Goal: Information Seeking & Learning: Learn about a topic

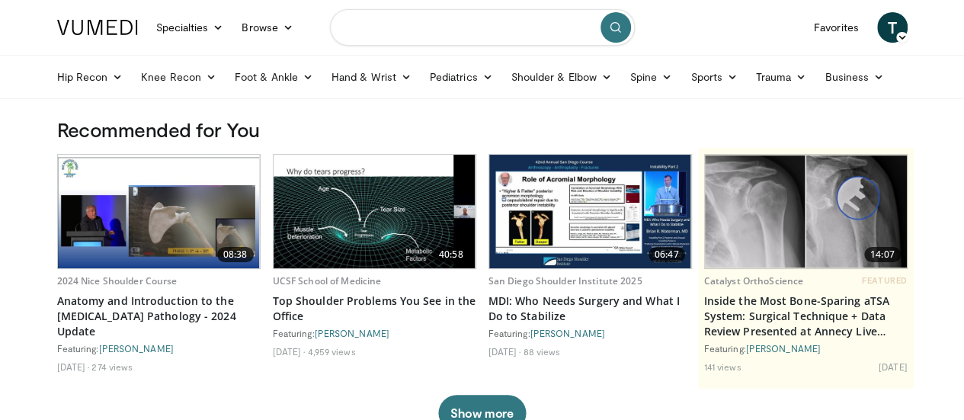
click at [419, 22] on input "Search topics, interventions" at bounding box center [482, 27] width 305 height 37
type input "***"
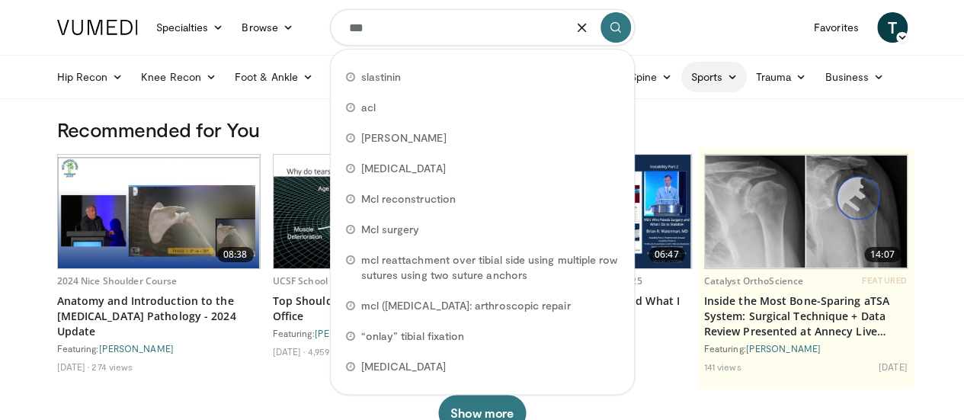
click at [681, 85] on link "Sports" at bounding box center [714, 77] width 66 height 30
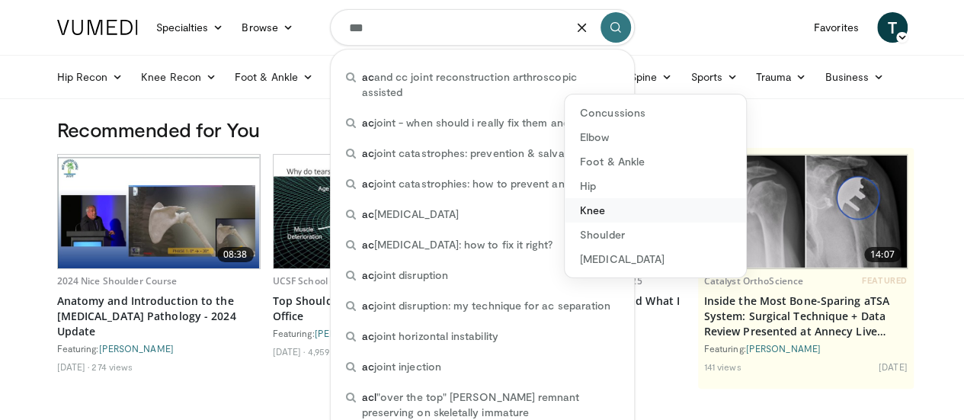
click at [572, 217] on link "Knee" at bounding box center [654, 210] width 181 height 24
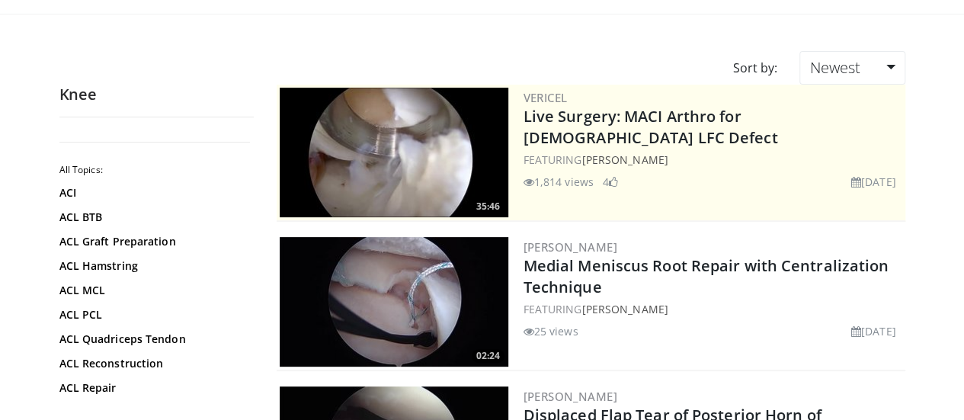
scroll to position [194, 0]
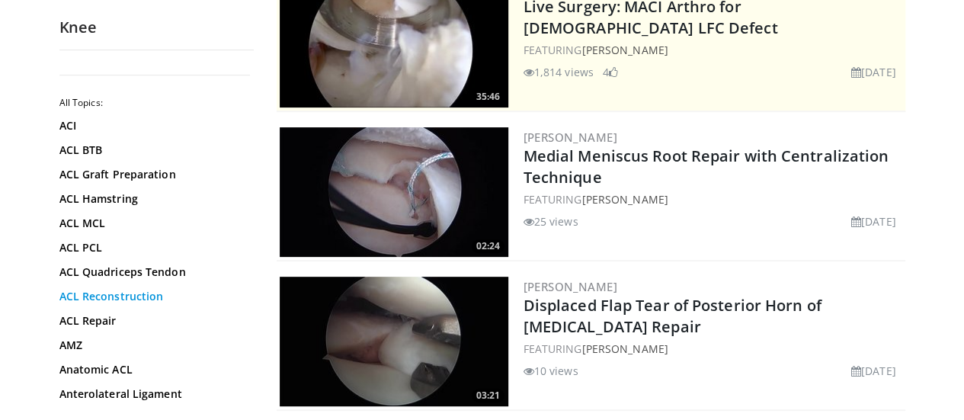
click at [96, 292] on link "ACL Reconstruction" at bounding box center [152, 296] width 187 height 15
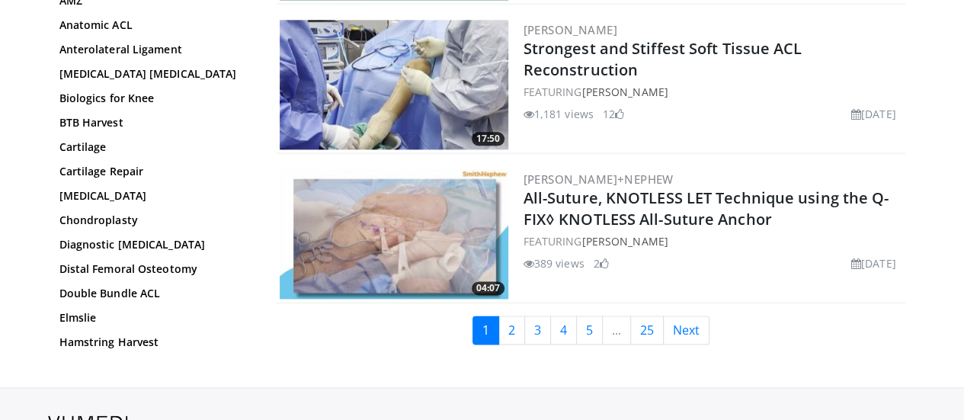
scroll to position [3795, 0]
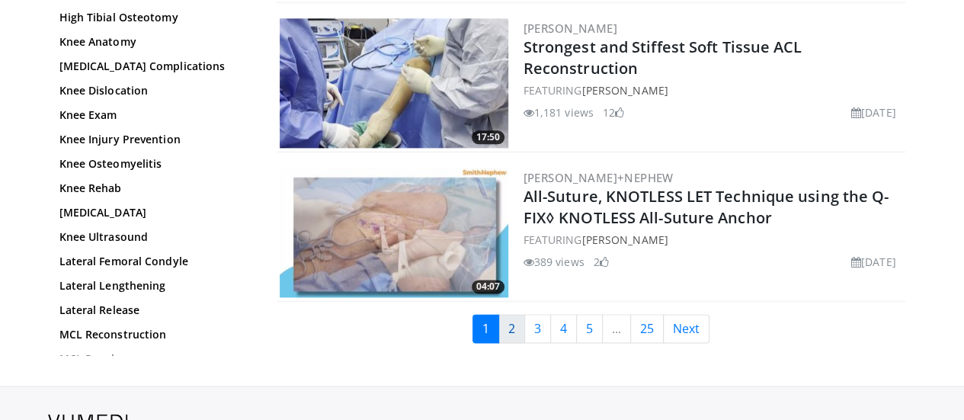
click at [525, 314] on link "2" at bounding box center [511, 328] width 27 height 29
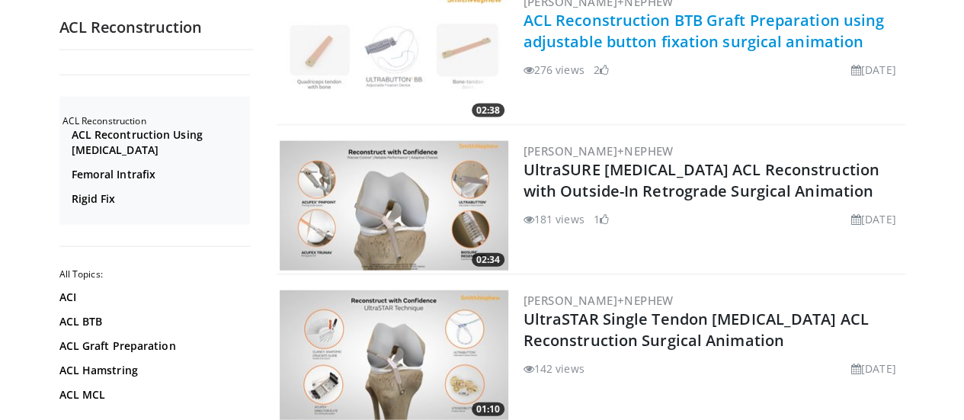
scroll to position [1674, 0]
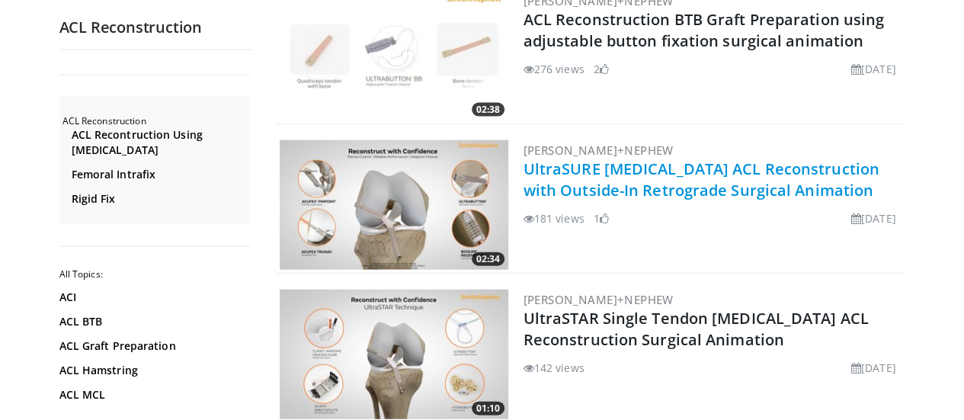
click at [644, 187] on link "UltraSURE Hamstring ACL Reconstruction with Outside-In Retrograde Surgical Anim…" at bounding box center [701, 179] width 356 height 42
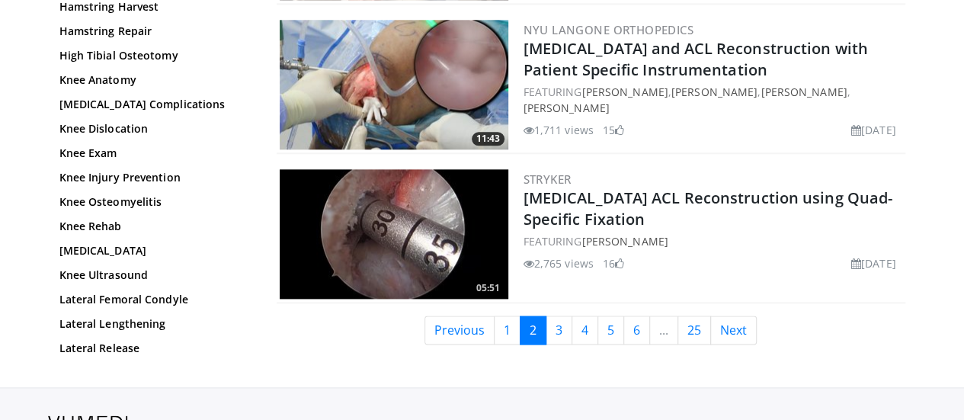
scroll to position [3743, 0]
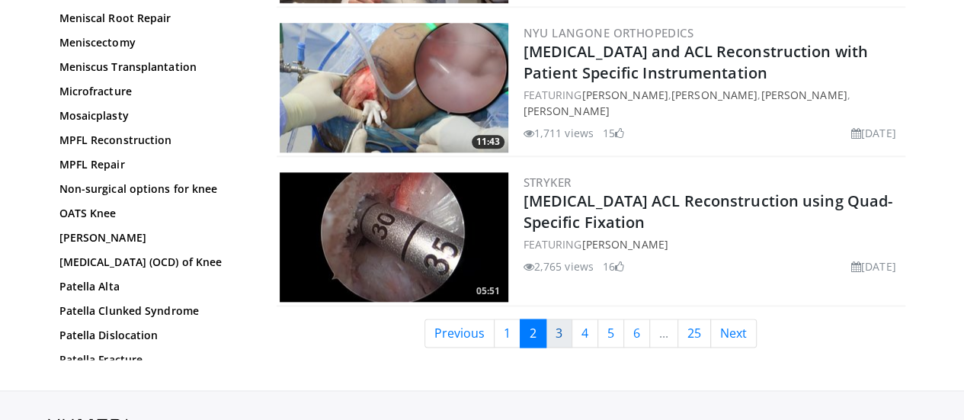
click at [561, 318] on link "3" at bounding box center [558, 332] width 27 height 29
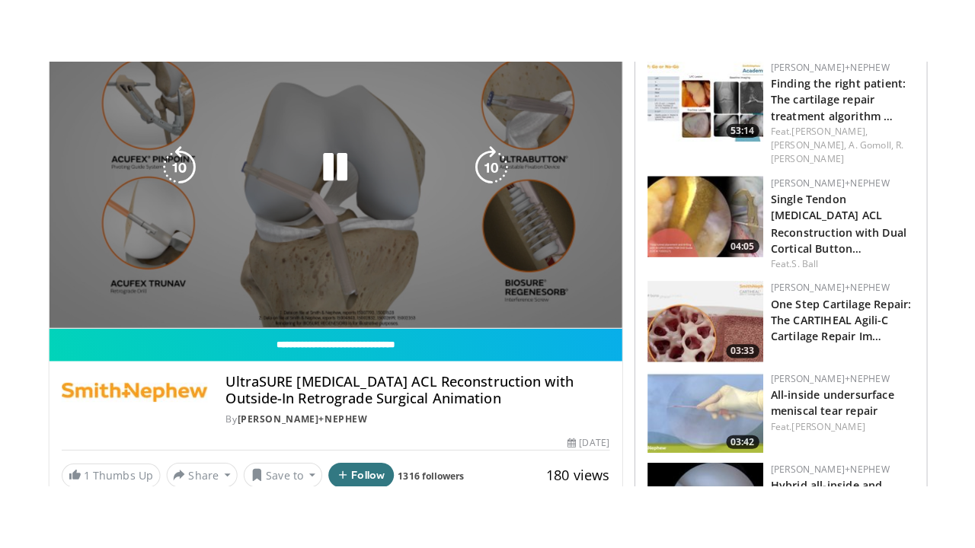
scroll to position [174, 0]
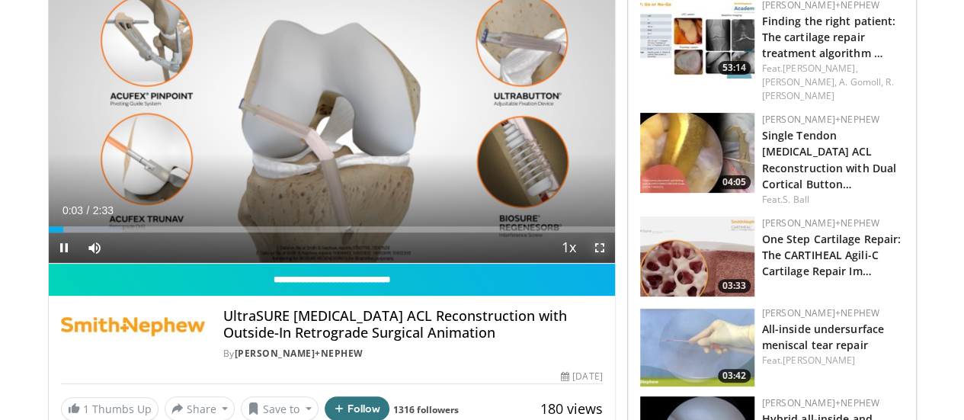
click at [613, 263] on span "Video Player" at bounding box center [599, 247] width 30 height 30
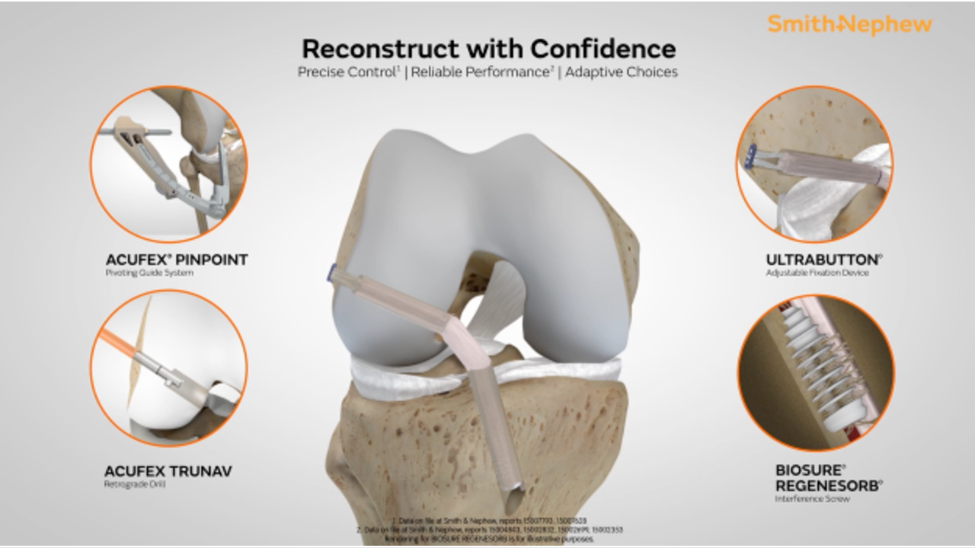
click at [613, 373] on div "10 seconds Tap to unmute" at bounding box center [487, 274] width 975 height 548
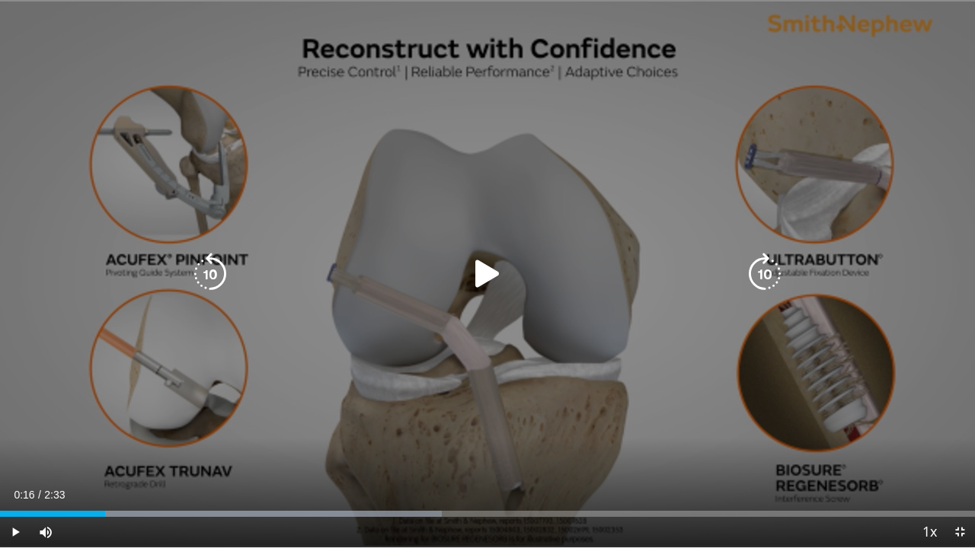
click at [613, 373] on div "10 seconds Tap to unmute" at bounding box center [487, 274] width 975 height 548
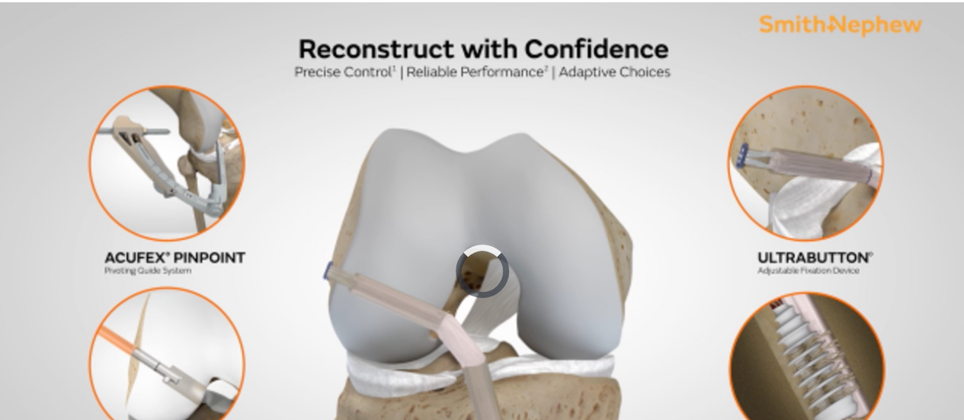
scroll to position [47, 0]
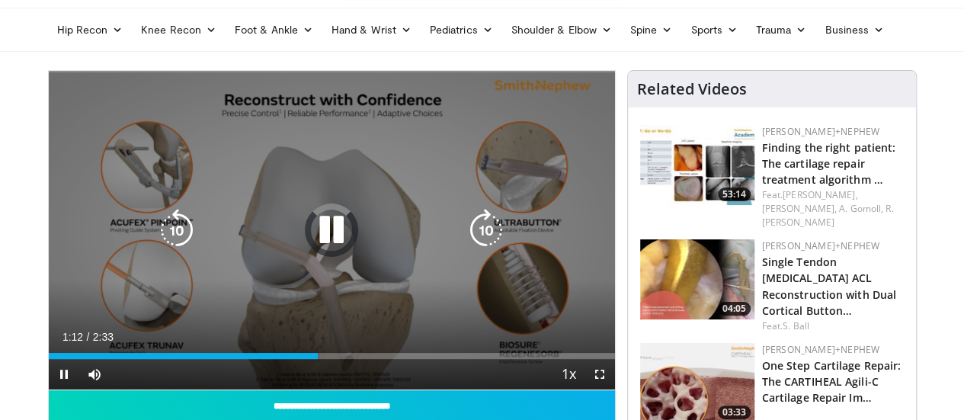
click at [312, 235] on icon "Video Player" at bounding box center [331, 230] width 43 height 43
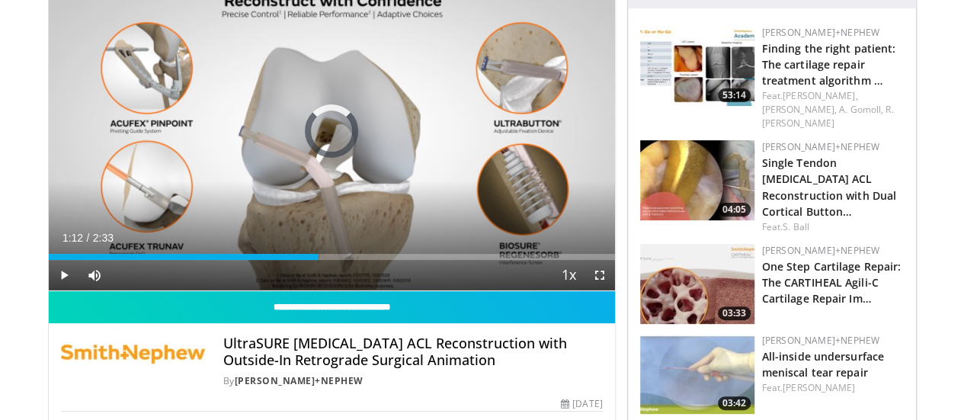
scroll to position [172, 0]
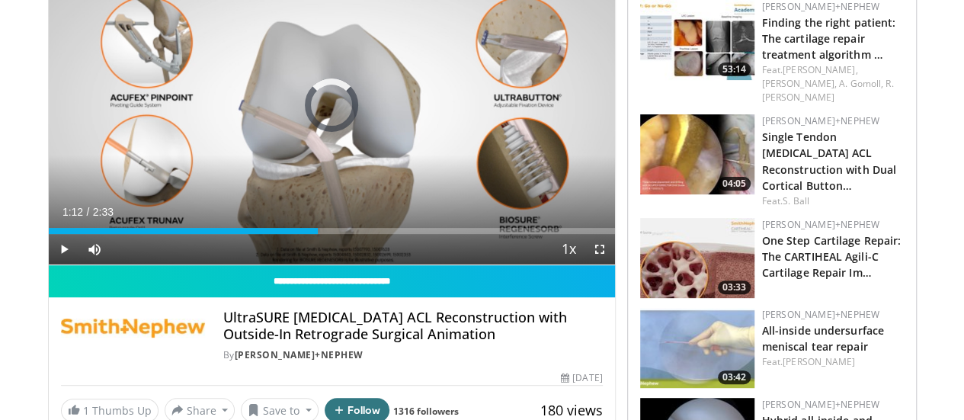
click at [603, 342] on h4 "UltraSURE Hamstring ACL Reconstruction with Outside-In Retrograde Surgical Anim…" at bounding box center [412, 325] width 379 height 33
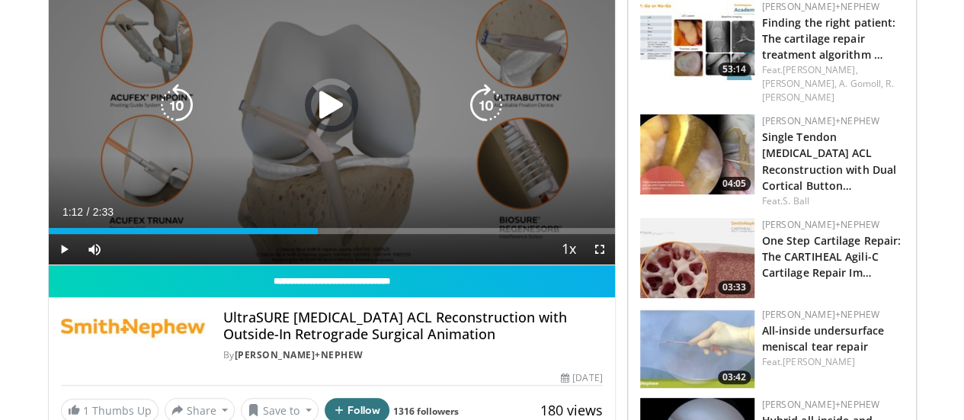
click at [314, 162] on div "10 seconds Tap to unmute" at bounding box center [332, 105] width 566 height 318
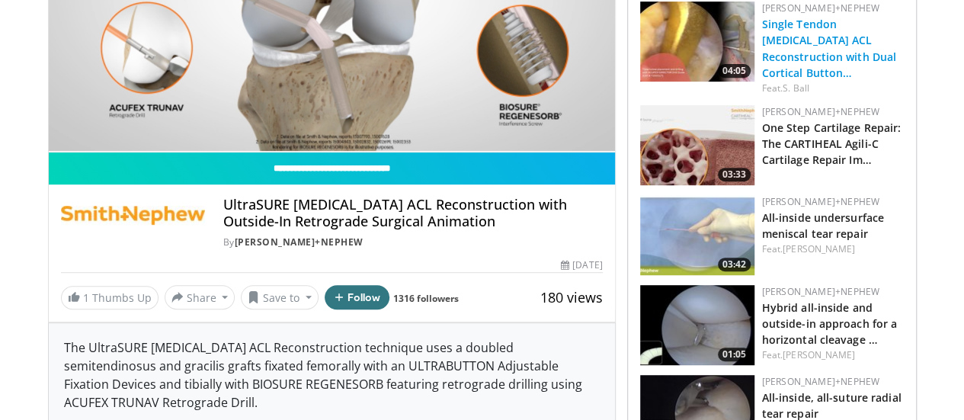
scroll to position [277, 0]
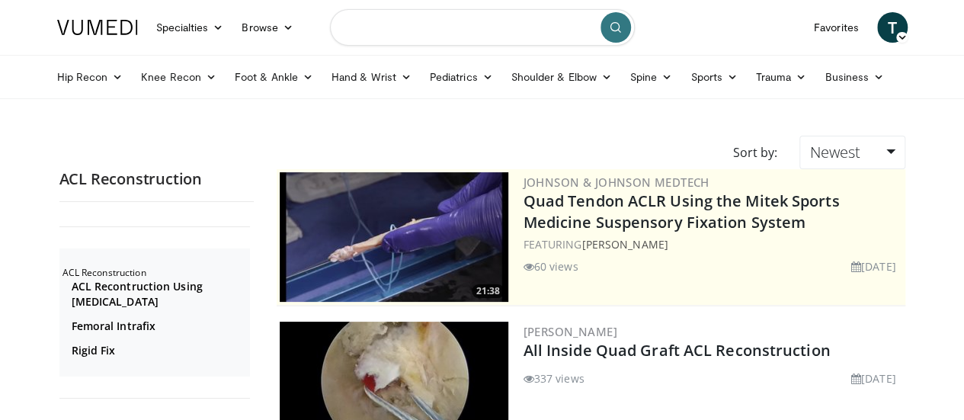
click at [453, 16] on input "Search topics, interventions" at bounding box center [482, 27] width 305 height 37
type input "********"
click at [618, 21] on icon "submit" at bounding box center [615, 27] width 12 height 12
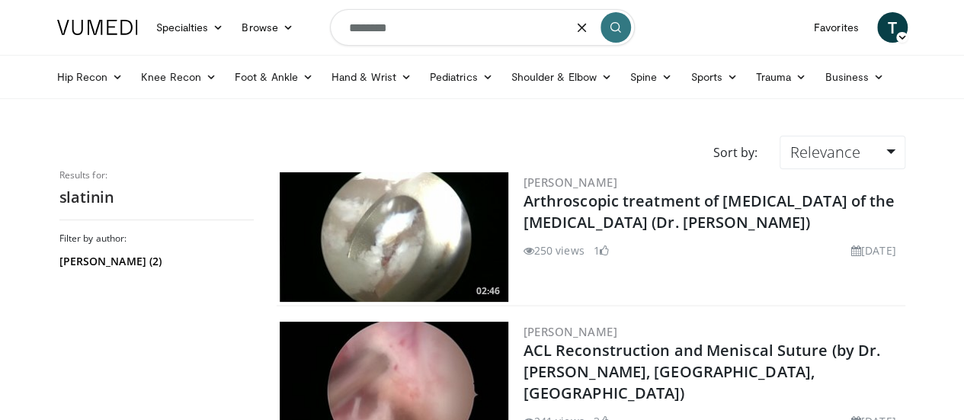
click at [467, 33] on input "********" at bounding box center [482, 27] width 305 height 37
type input "**********"
click at [584, 174] on link "Vladimir Slastinin" at bounding box center [570, 181] width 94 height 15
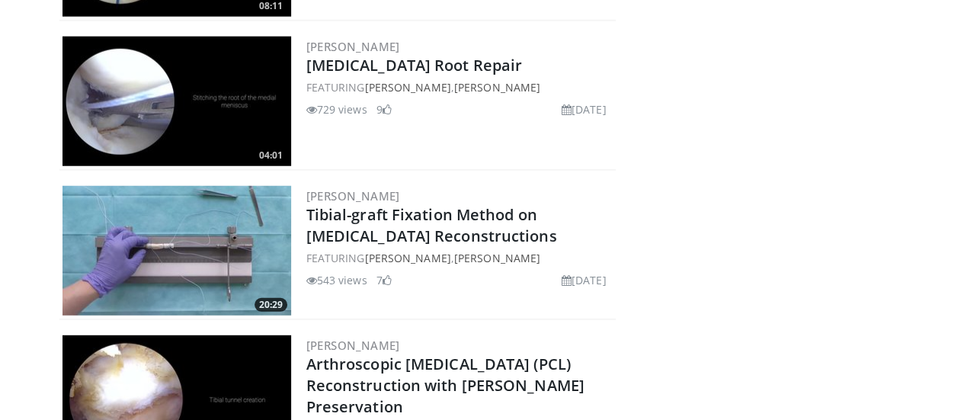
scroll to position [1988, 0]
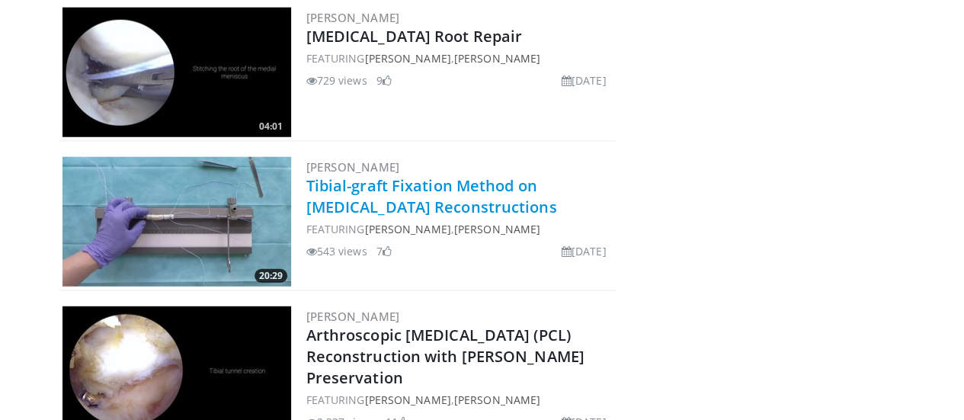
click at [407, 177] on link "Tibial-graft Fixation Method on Anterior Cruciate Ligament Reconstructions" at bounding box center [431, 196] width 251 height 42
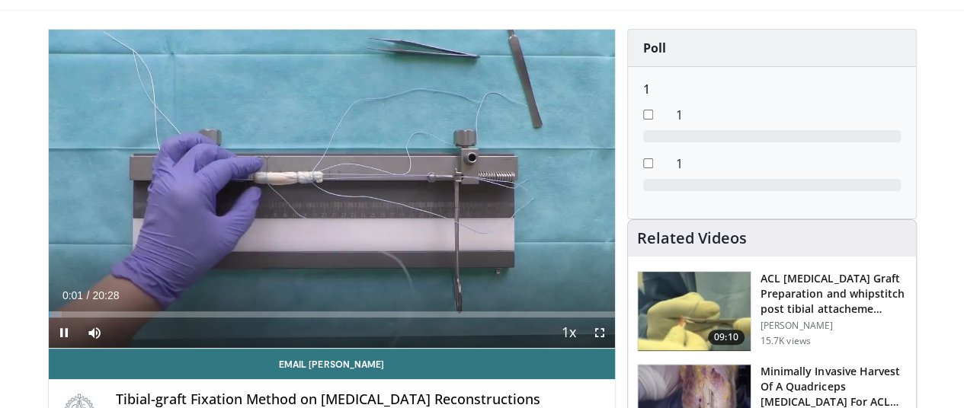
scroll to position [89, 0]
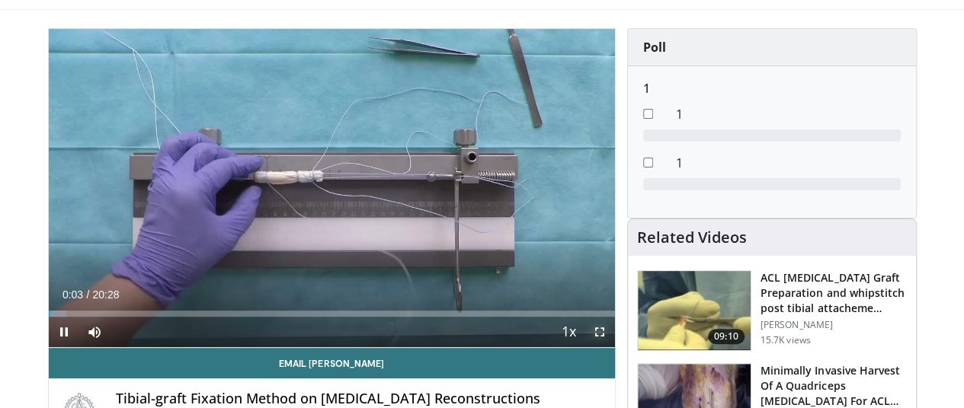
click at [603, 347] on span "Video Player" at bounding box center [599, 332] width 30 height 30
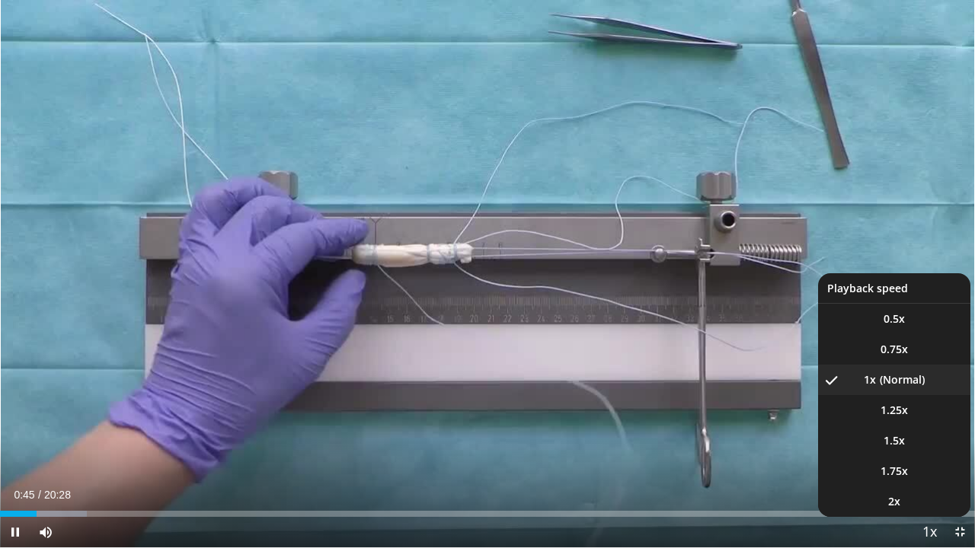
click at [921, 419] on span "Video Player" at bounding box center [929, 533] width 21 height 30
click at [899, 419] on span "1.5x" at bounding box center [894, 440] width 21 height 15
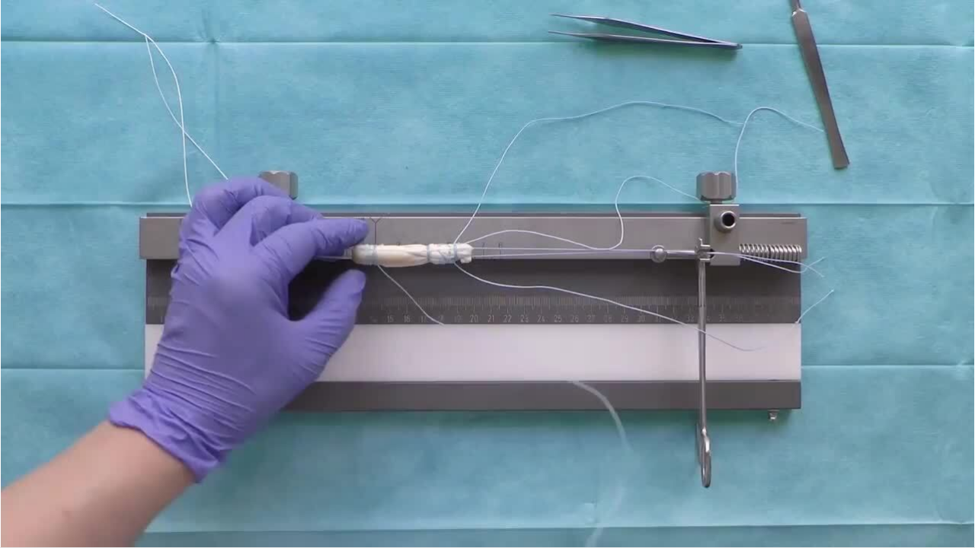
click at [820, 285] on div "30 seconds Tap to unmute" at bounding box center [487, 274] width 975 height 548
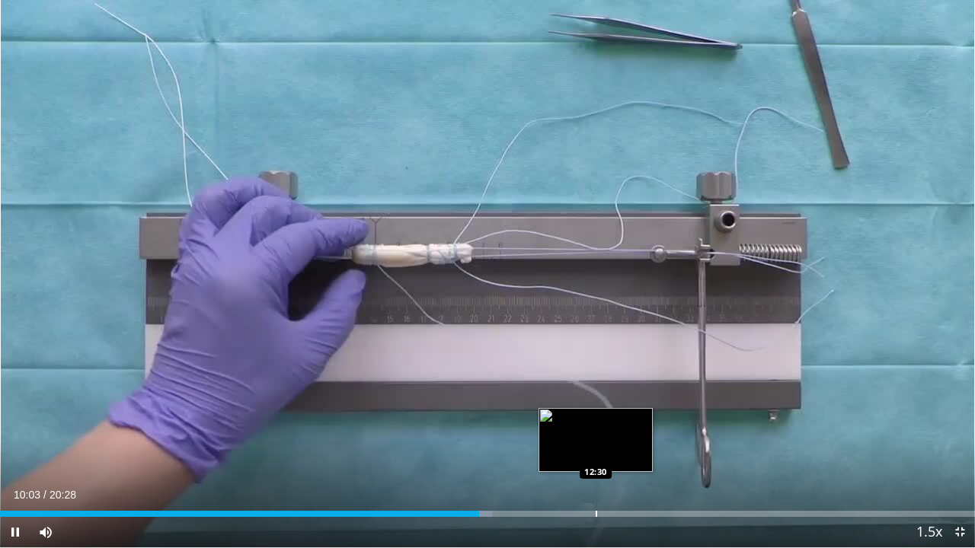
click at [596, 419] on video-js "**********" at bounding box center [487, 274] width 975 height 548
click at [584, 419] on div "Progress Bar" at bounding box center [585, 514] width 2 height 6
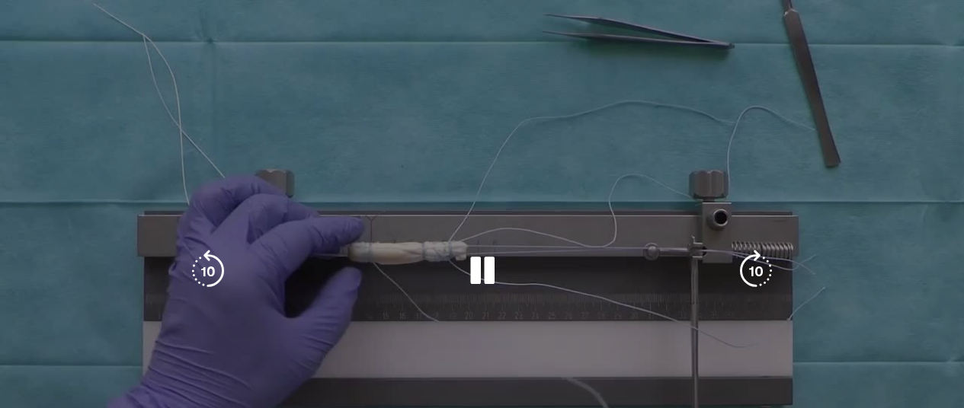
scroll to position [0, 0]
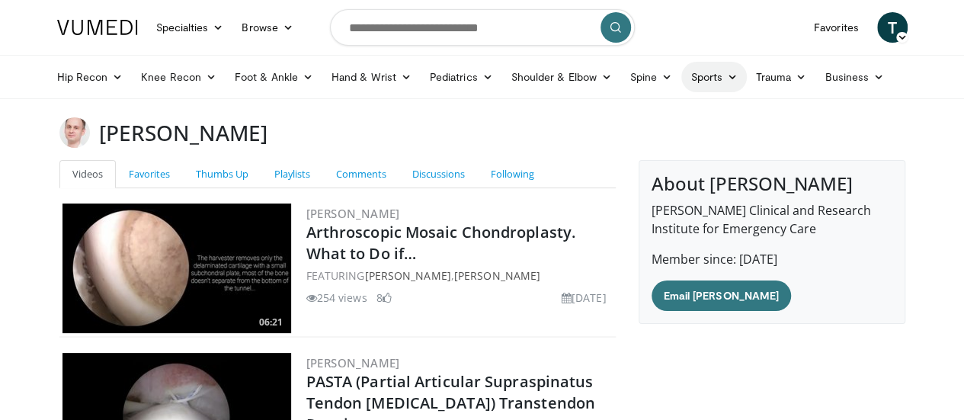
click at [681, 82] on link "Sports" at bounding box center [714, 77] width 66 height 30
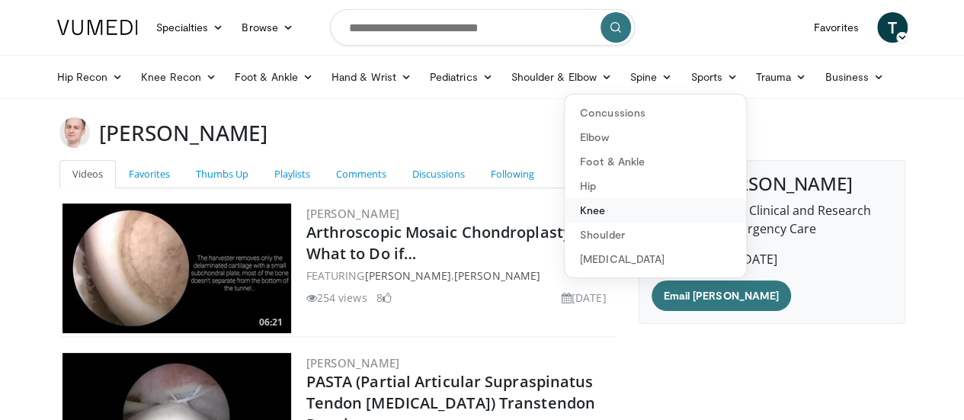
click at [591, 204] on link "Knee" at bounding box center [654, 210] width 181 height 24
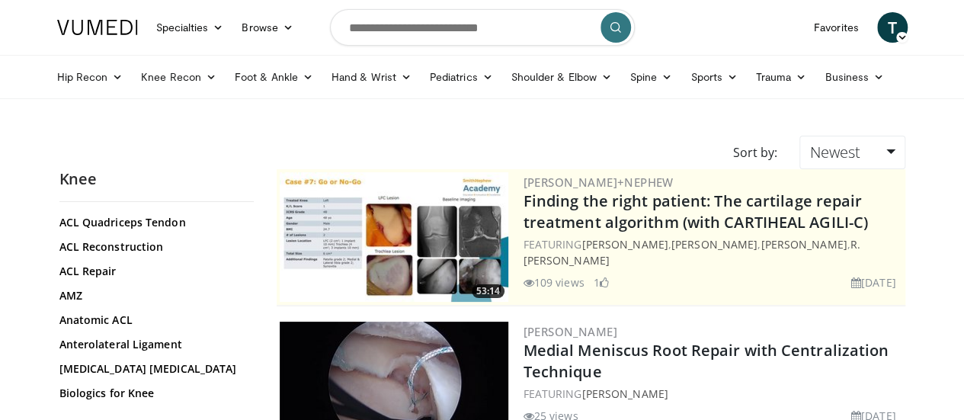
scroll to position [122, 0]
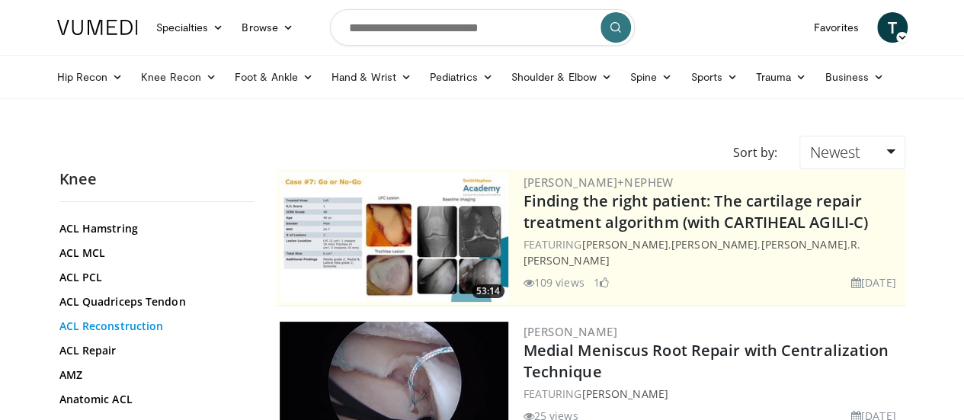
click at [116, 320] on link "ACL Reconstruction" at bounding box center [152, 325] width 187 height 15
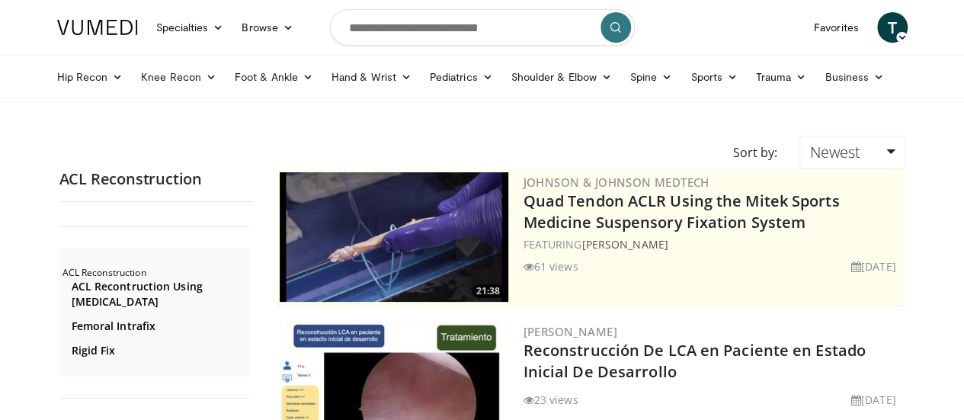
click at [408, 248] on img at bounding box center [394, 237] width 229 height 130
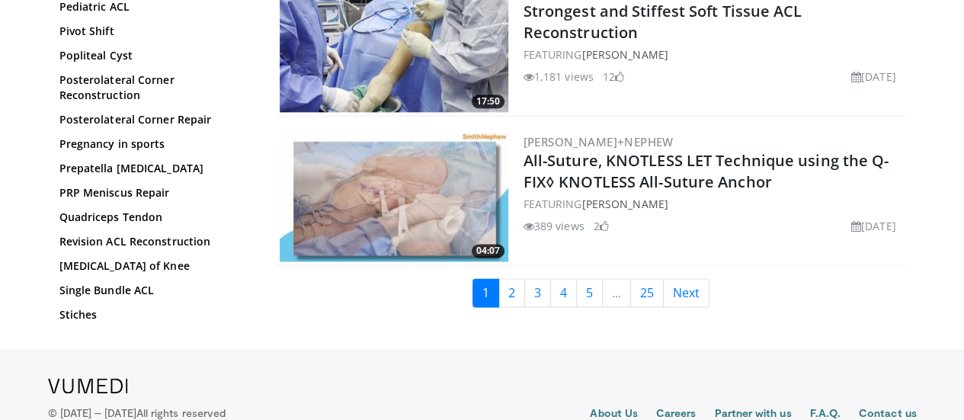
scroll to position [3836, 0]
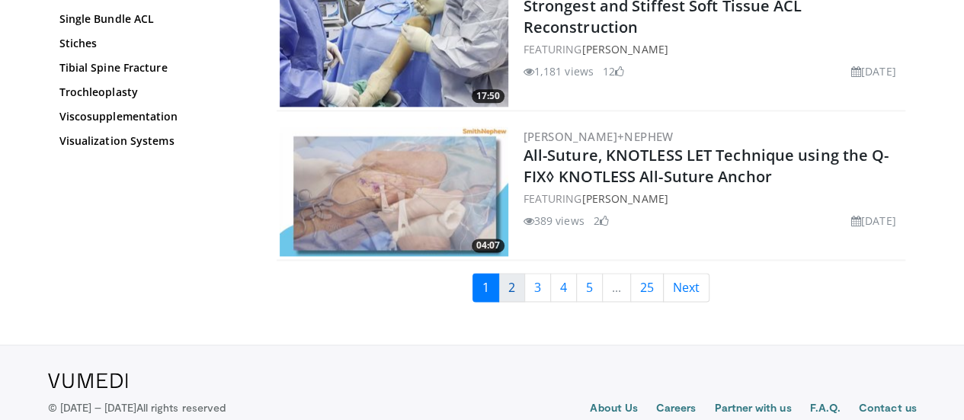
click at [515, 273] on link "2" at bounding box center [511, 287] width 27 height 29
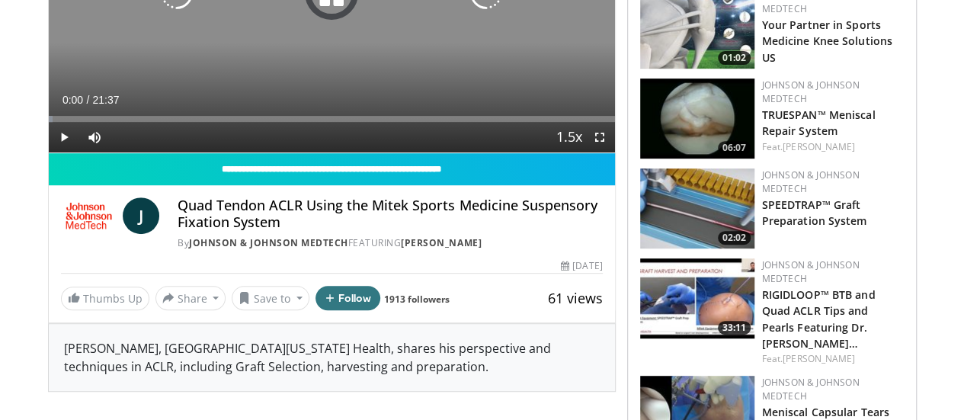
scroll to position [155, 0]
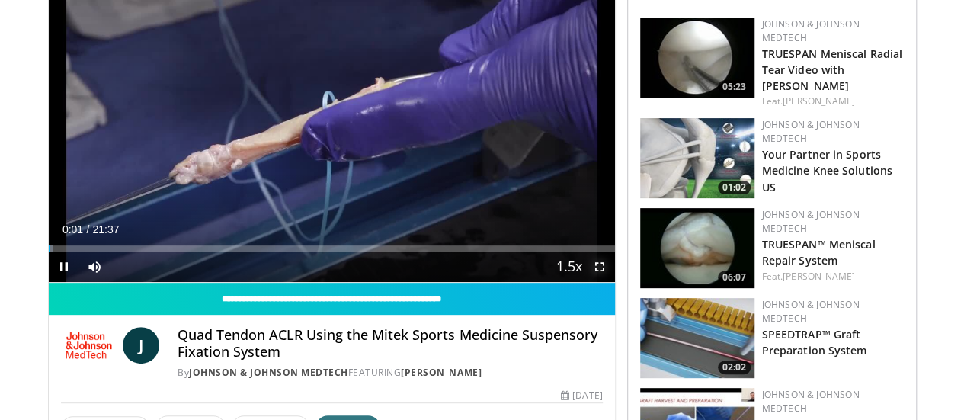
click at [615, 282] on span "Video Player" at bounding box center [599, 266] width 30 height 30
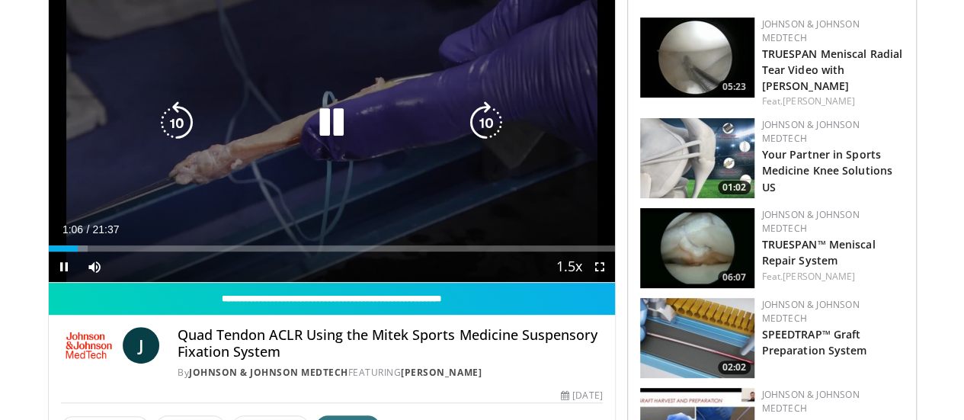
click at [315, 126] on icon "Video Player" at bounding box center [331, 122] width 43 height 43
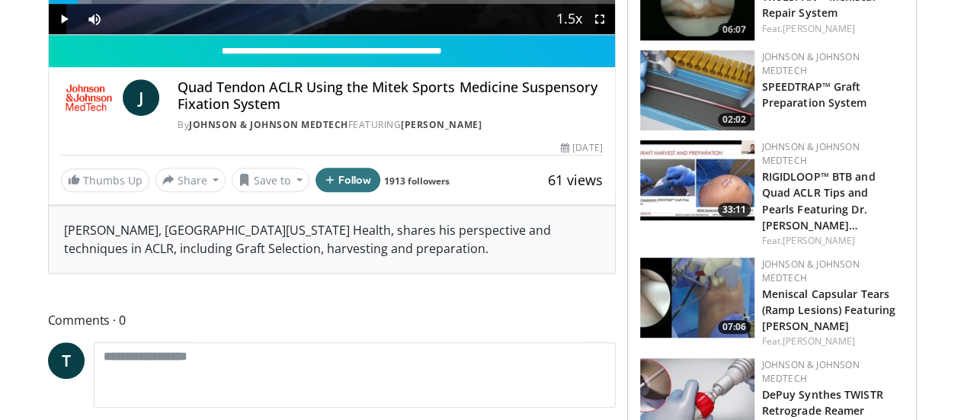
scroll to position [404, 0]
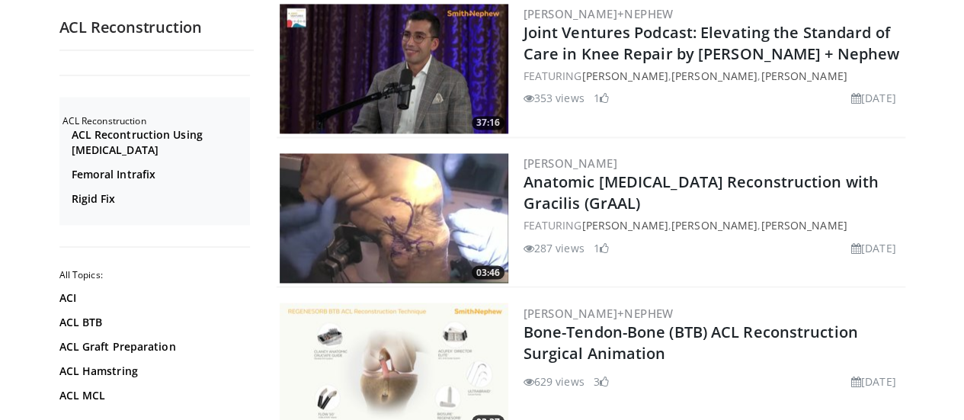
scroll to position [1214, 0]
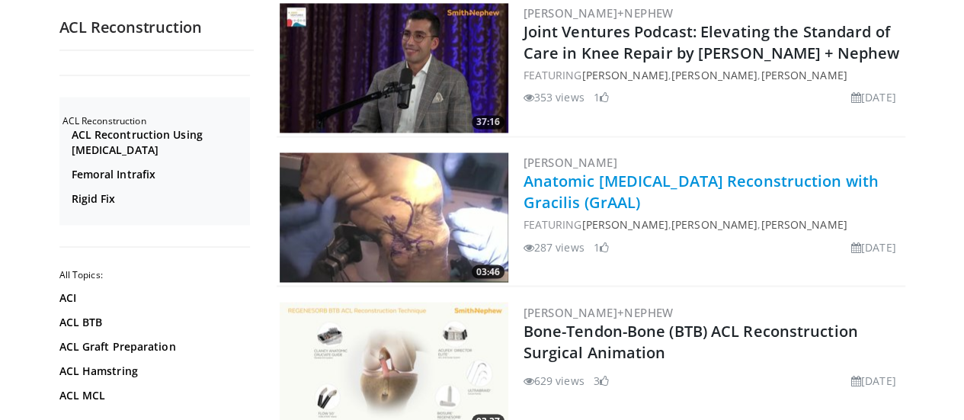
click at [568, 201] on link "Anatomic [MEDICAL_DATA] Reconstruction with Gracilis (GrAAL)" at bounding box center [700, 192] width 355 height 42
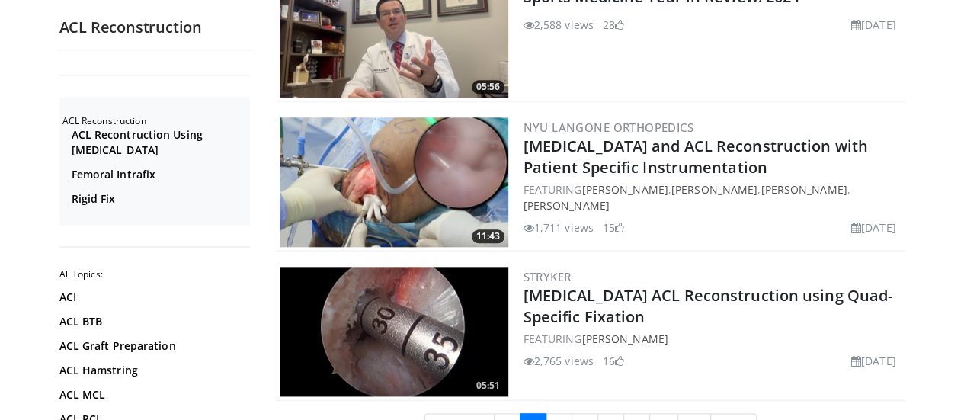
scroll to position [3767, 0]
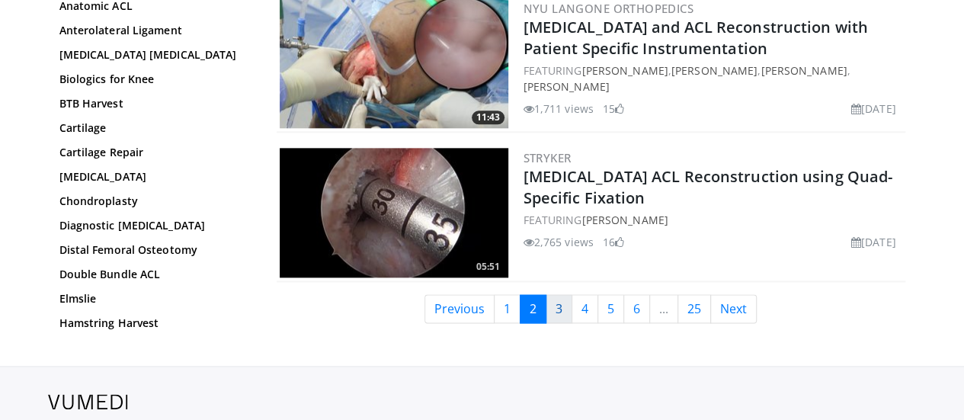
click at [564, 309] on link "3" at bounding box center [558, 308] width 27 height 29
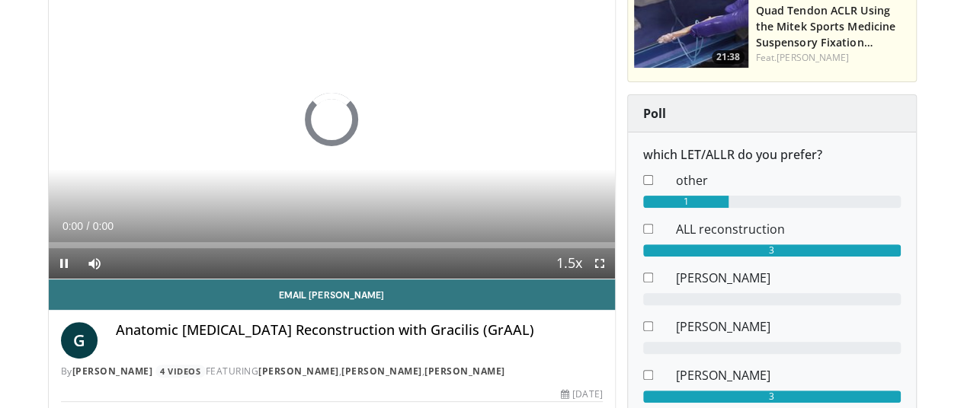
scroll to position [163, 0]
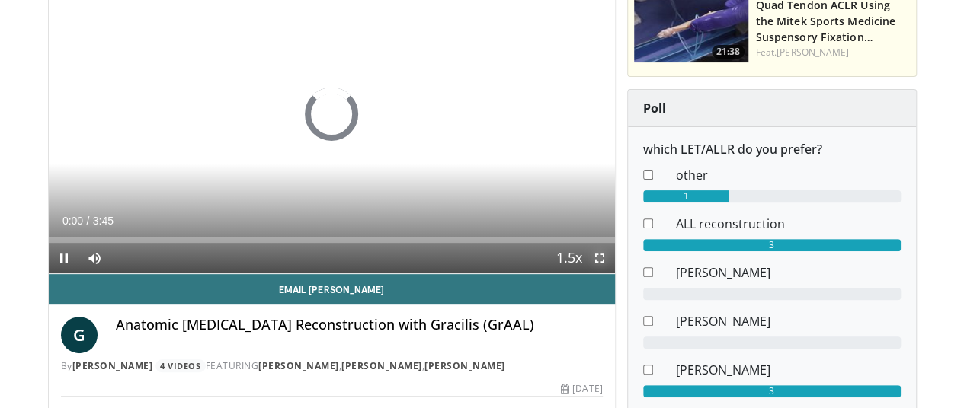
click at [614, 273] on span "Video Player" at bounding box center [599, 258] width 30 height 30
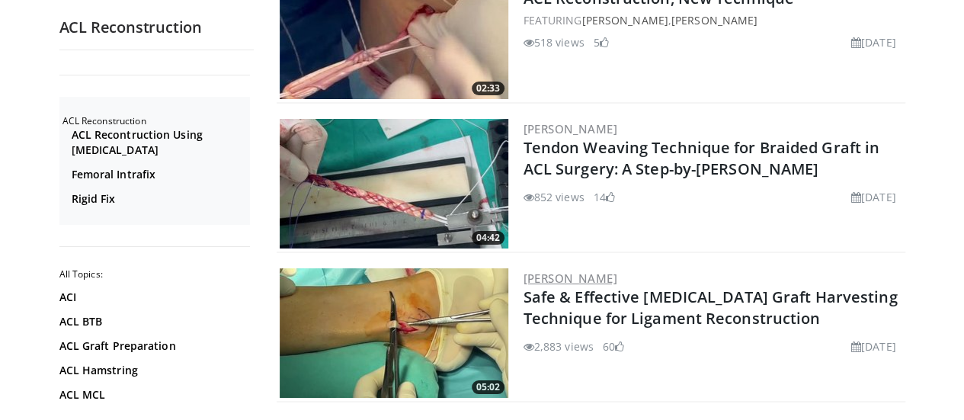
scroll to position [2778, 0]
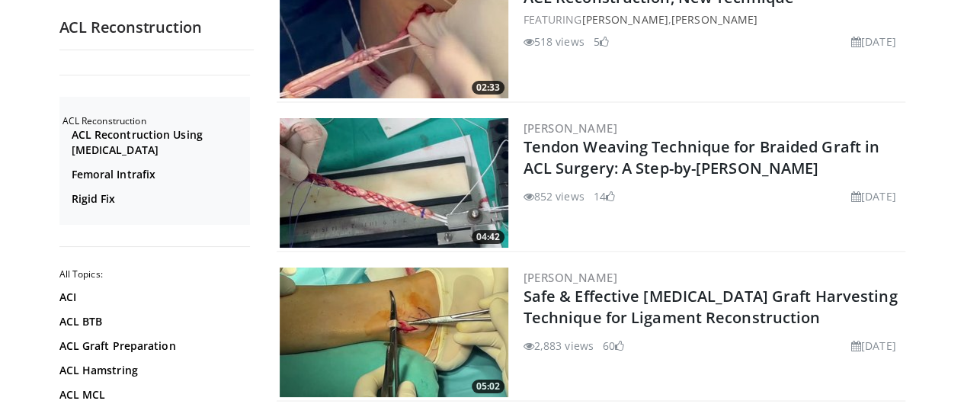
click at [392, 320] on img at bounding box center [394, 332] width 229 height 130
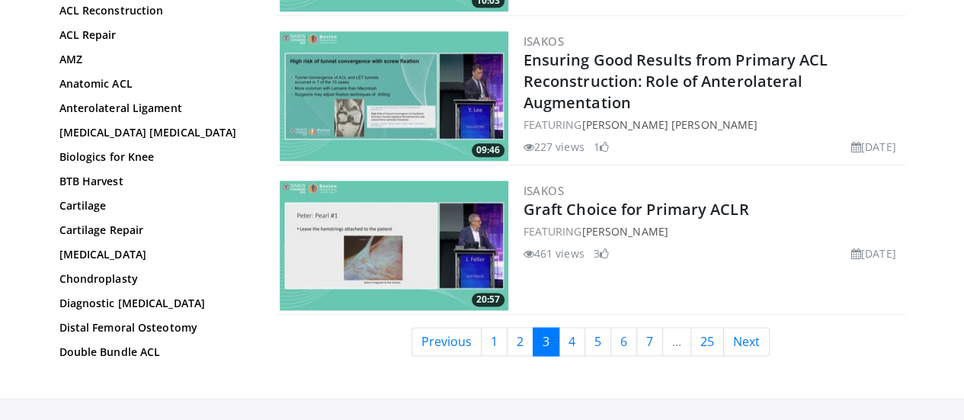
scroll to position [3832, 0]
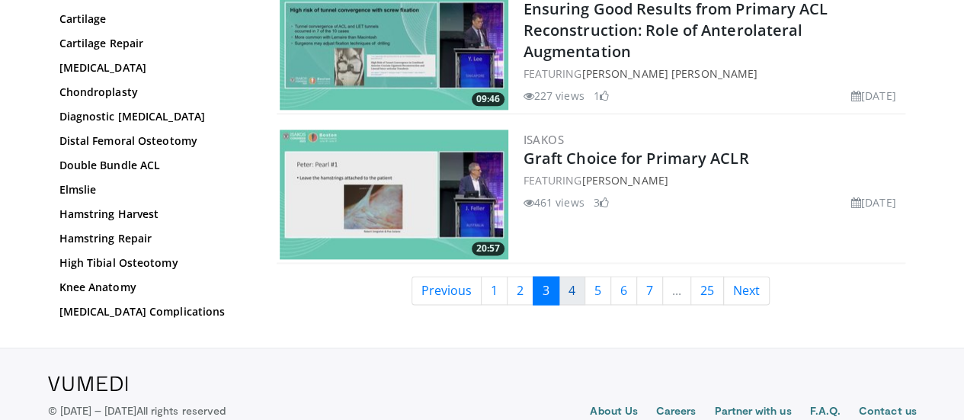
click at [578, 276] on link "4" at bounding box center [571, 290] width 27 height 29
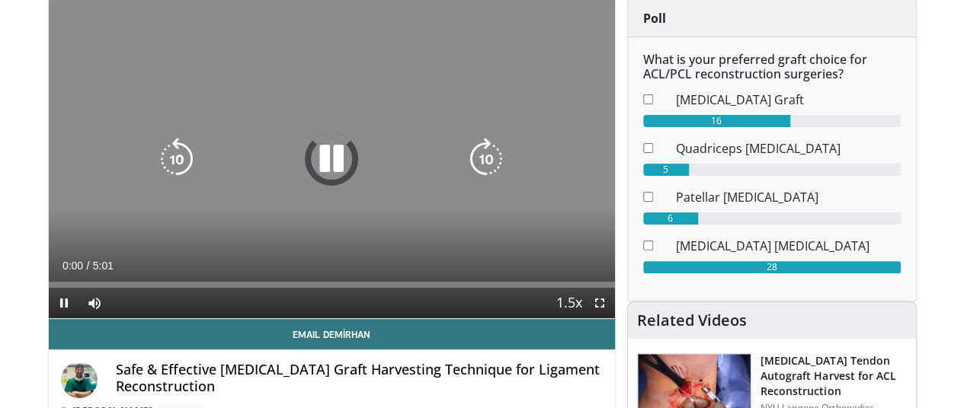
scroll to position [119, 1]
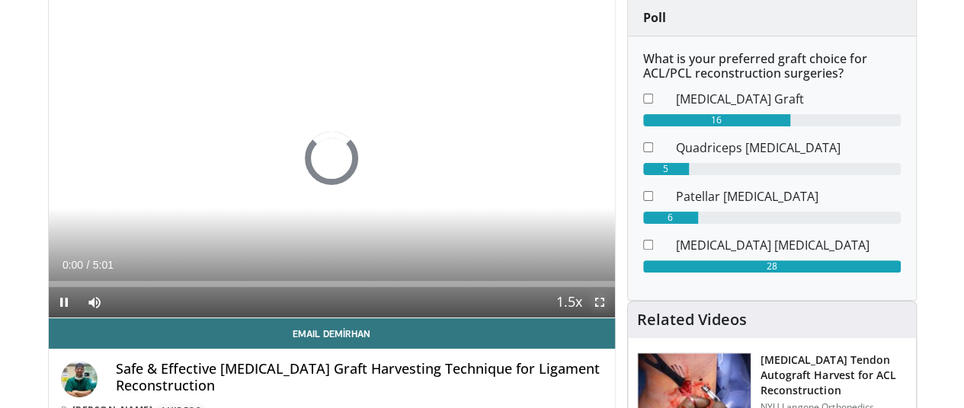
click at [614, 318] on span "Video Player" at bounding box center [599, 302] width 30 height 30
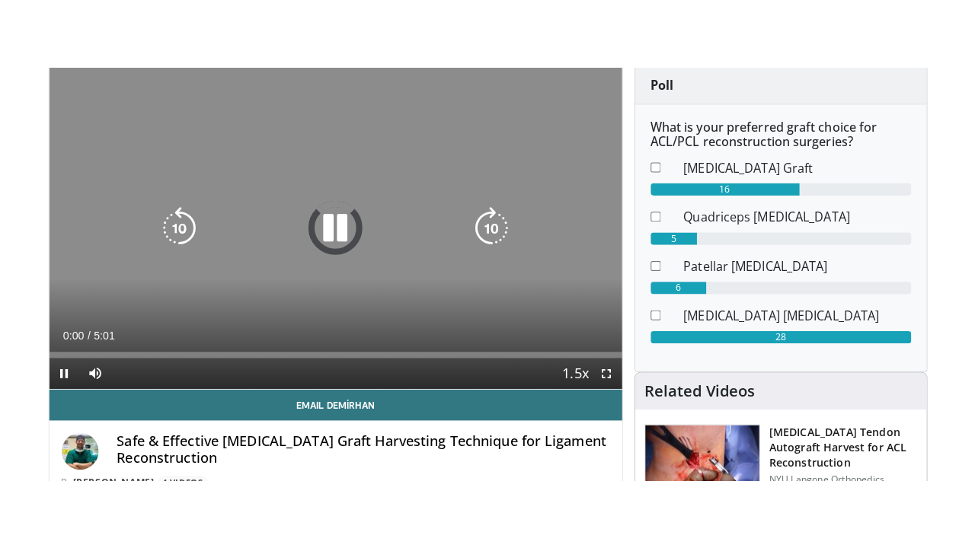
scroll to position [119, 0]
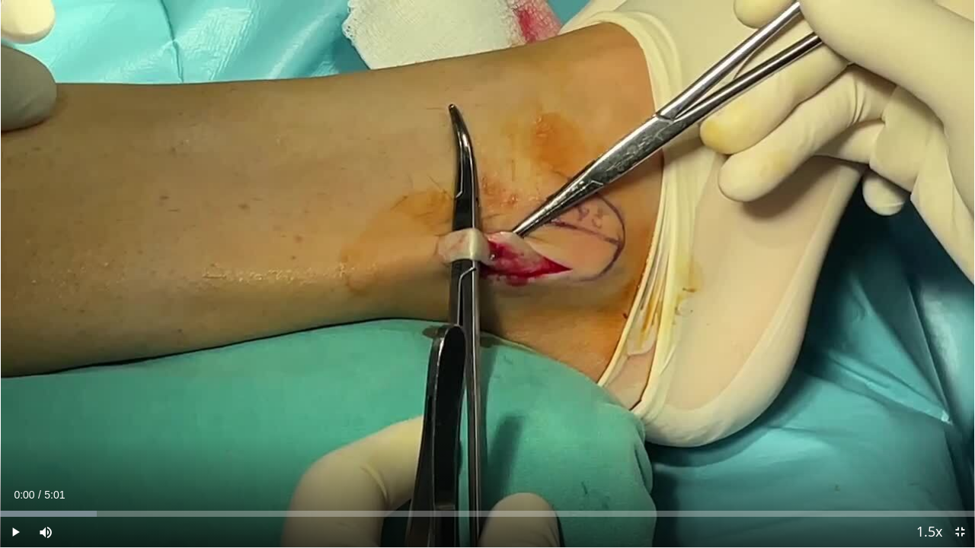
click at [614, 408] on div "10 seconds Tap to unmute" at bounding box center [487, 274] width 975 height 548
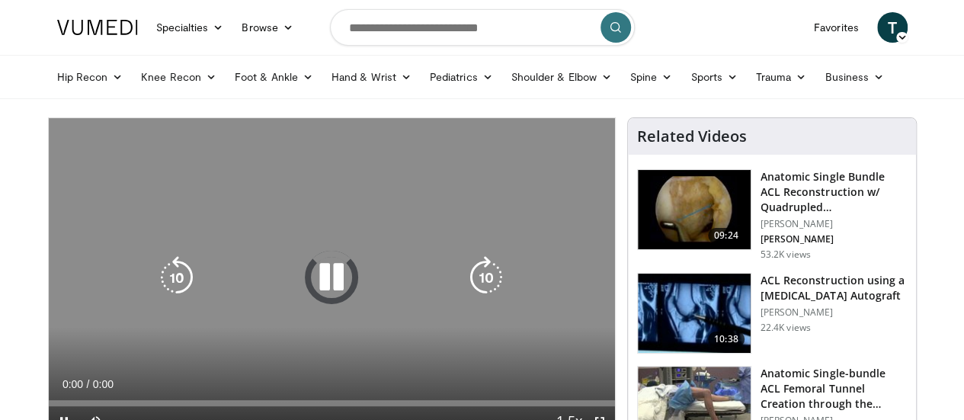
click at [319, 289] on icon "Video Player" at bounding box center [331, 277] width 43 height 43
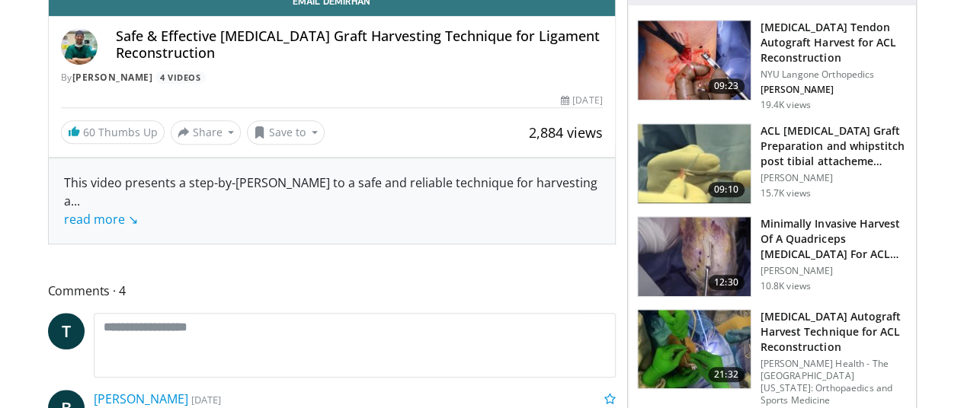
scroll to position [119, 0]
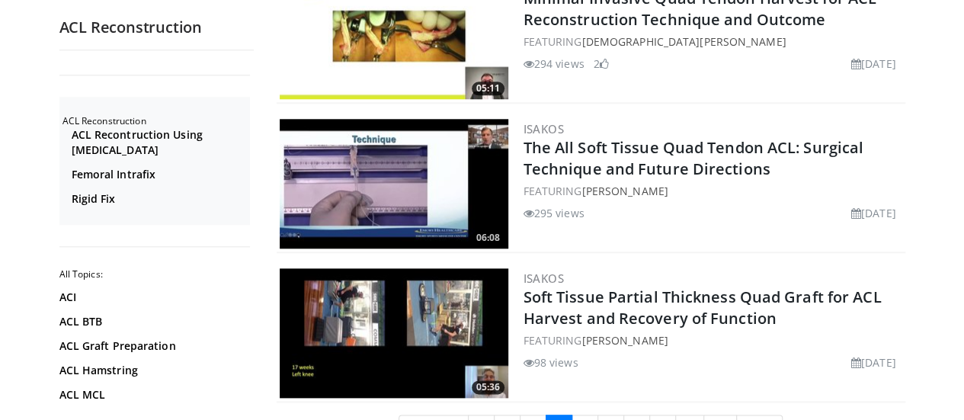
scroll to position [3672, 0]
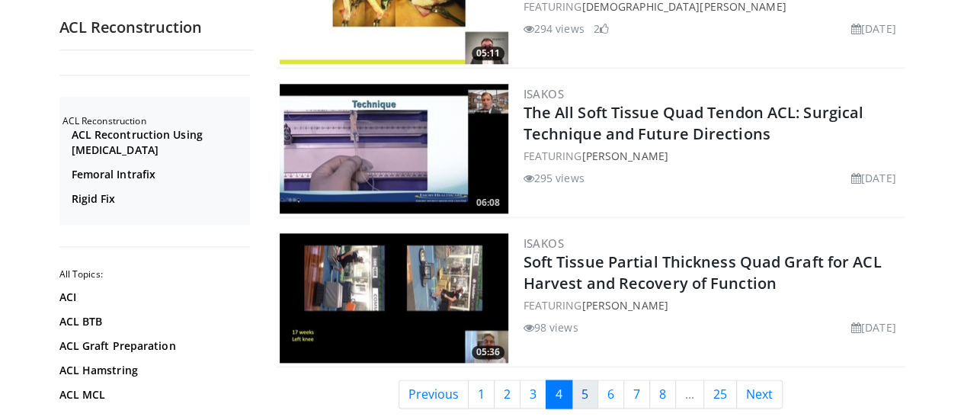
click at [596, 388] on link "5" at bounding box center [584, 393] width 27 height 29
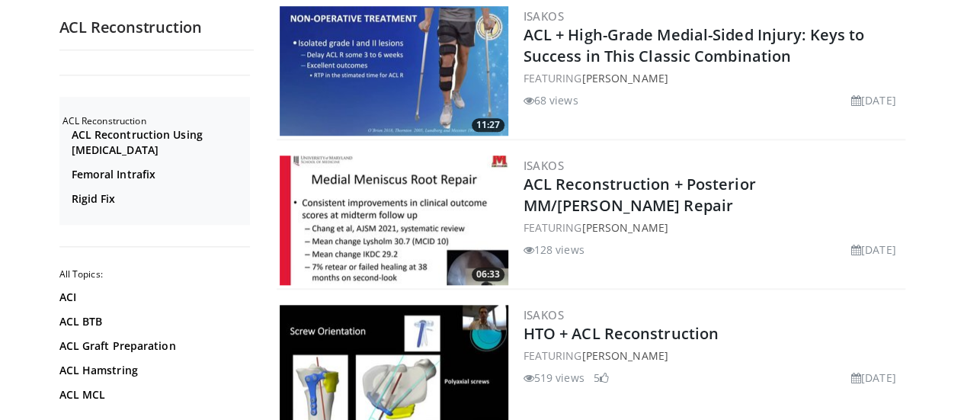
scroll to position [3821, 0]
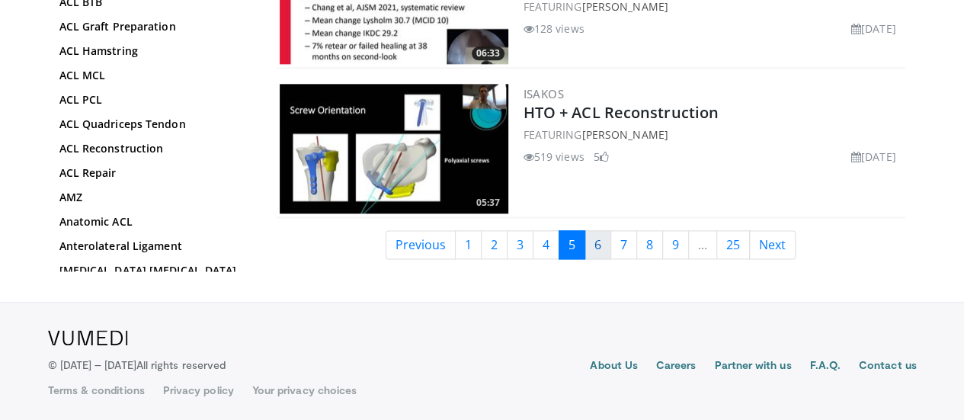
click at [604, 248] on link "6" at bounding box center [597, 244] width 27 height 29
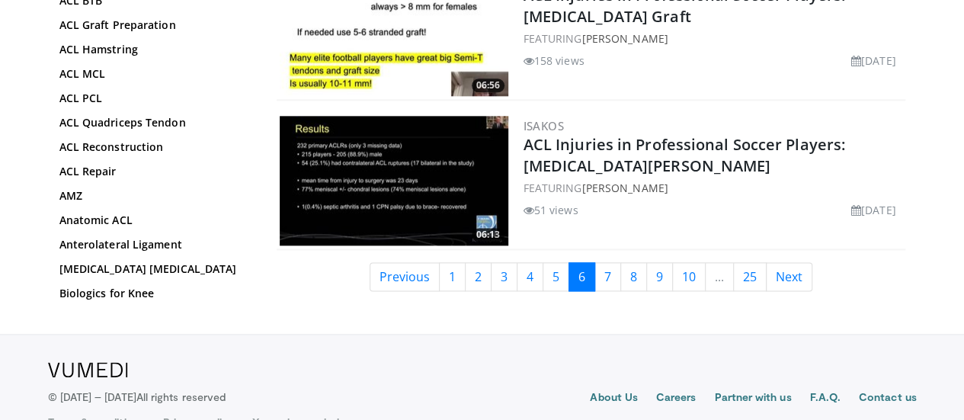
scroll to position [3790, 0]
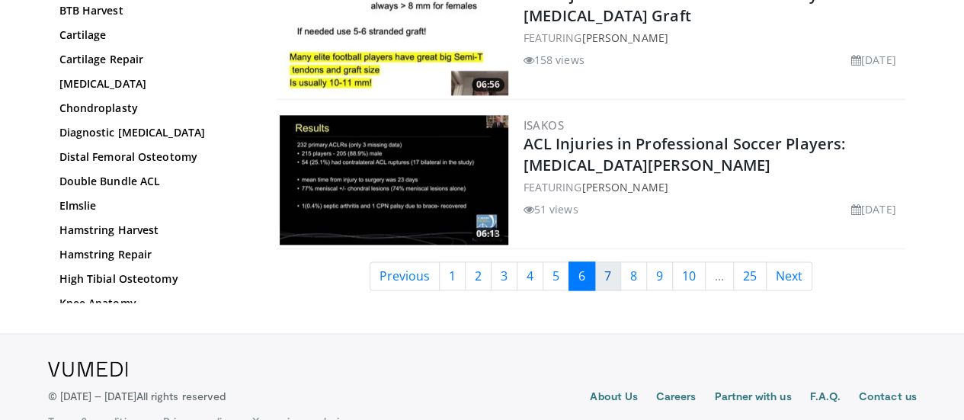
click at [612, 283] on link "7" at bounding box center [607, 275] width 27 height 29
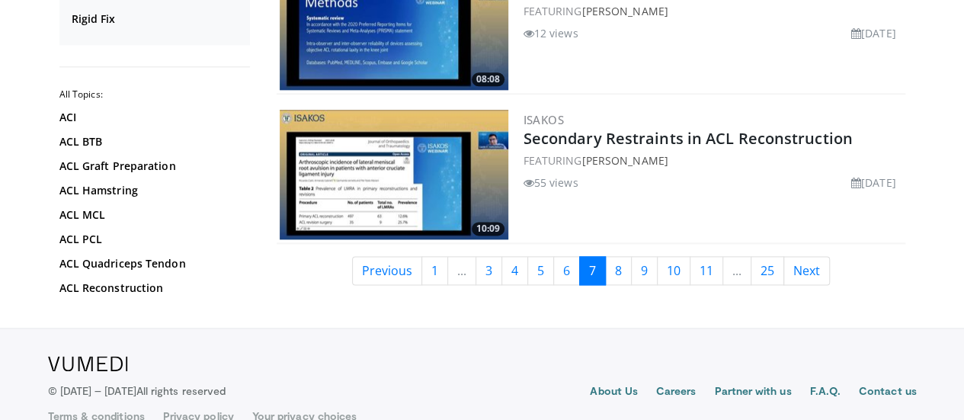
scroll to position [3821, 0]
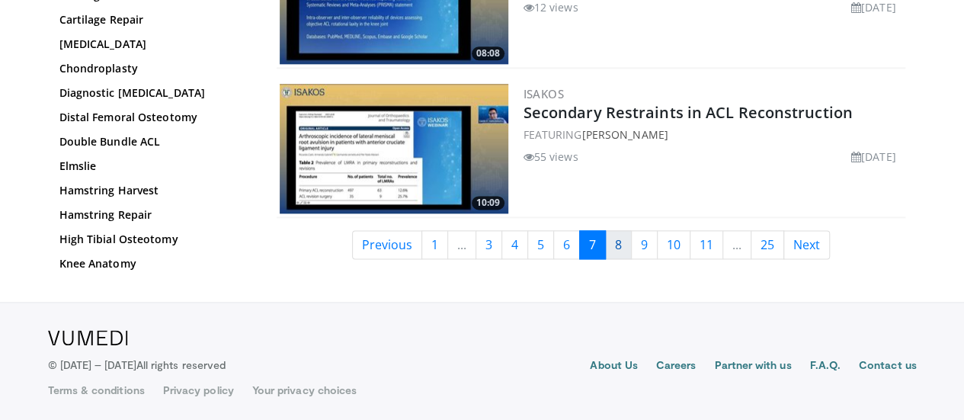
click at [628, 245] on link "8" at bounding box center [618, 244] width 27 height 29
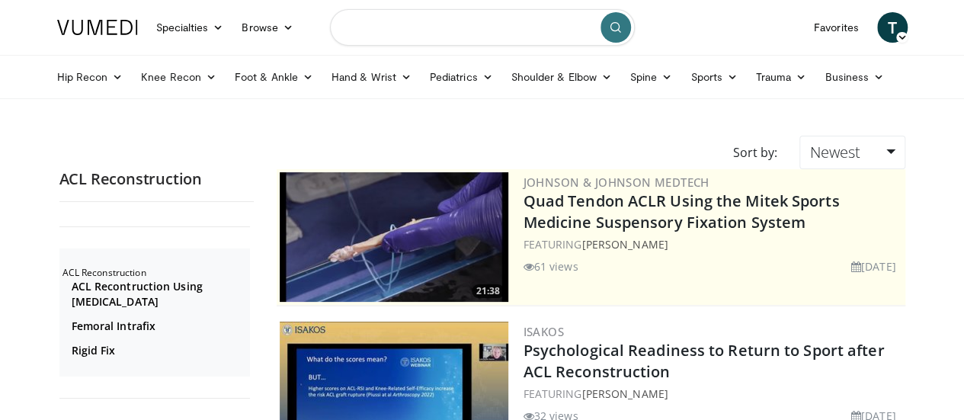
click at [496, 27] on input "Search topics, interventions" at bounding box center [482, 27] width 305 height 37
type input "**********"
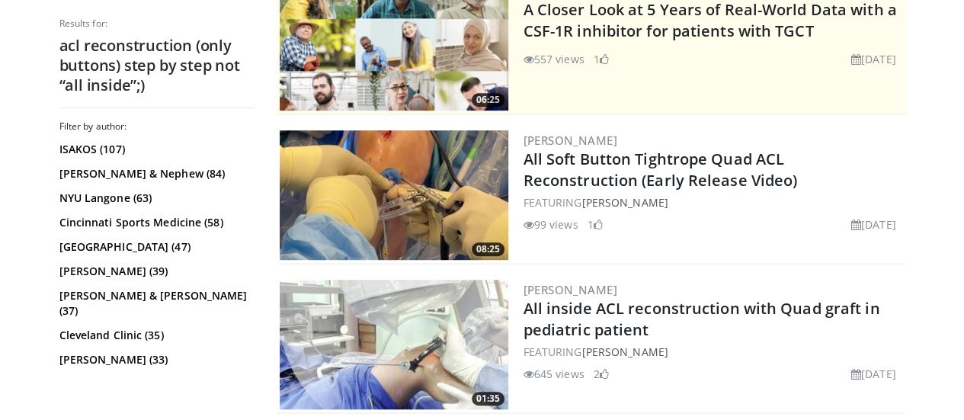
scroll to position [372, 0]
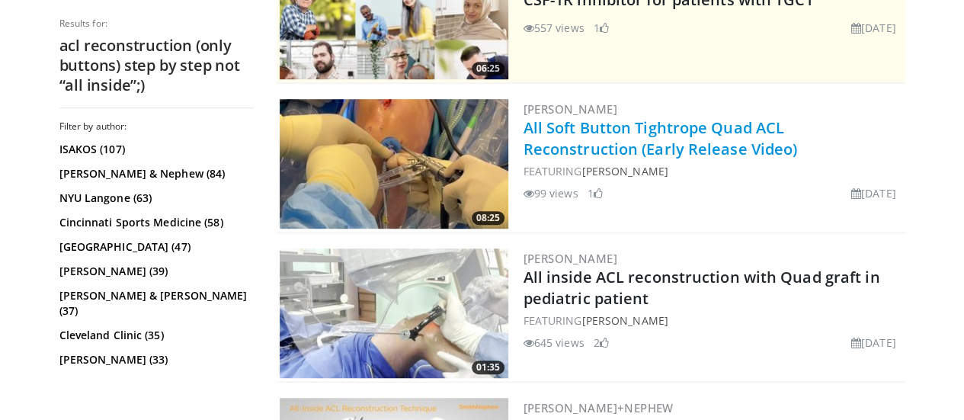
click at [584, 133] on link "All Soft Button Tightrope Quad ACL Reconstruction (Early Release Video)" at bounding box center [660, 138] width 274 height 42
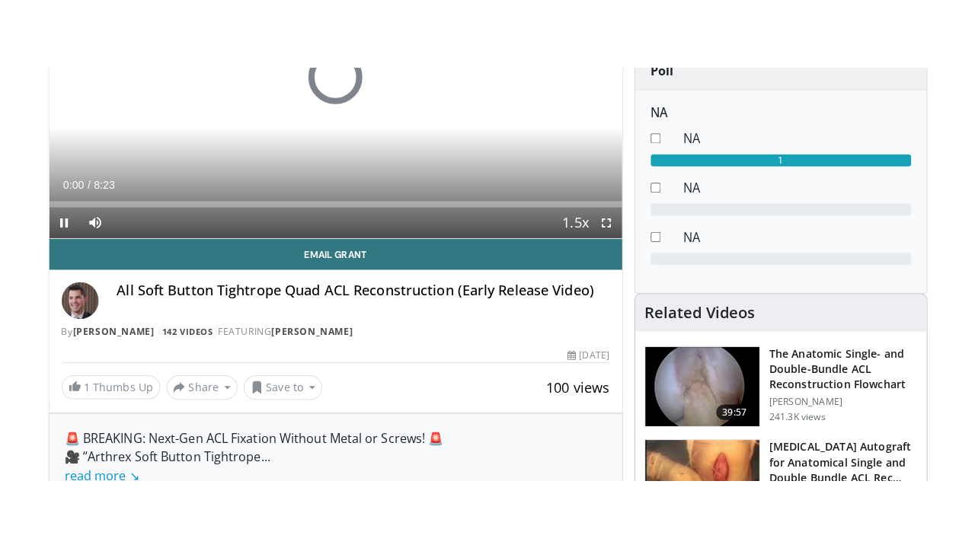
scroll to position [256, 0]
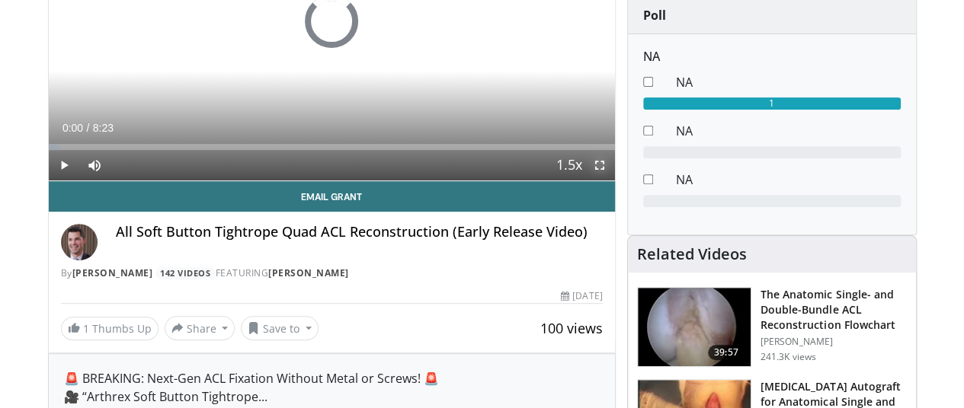
click at [609, 181] on span "Video Player" at bounding box center [599, 165] width 30 height 30
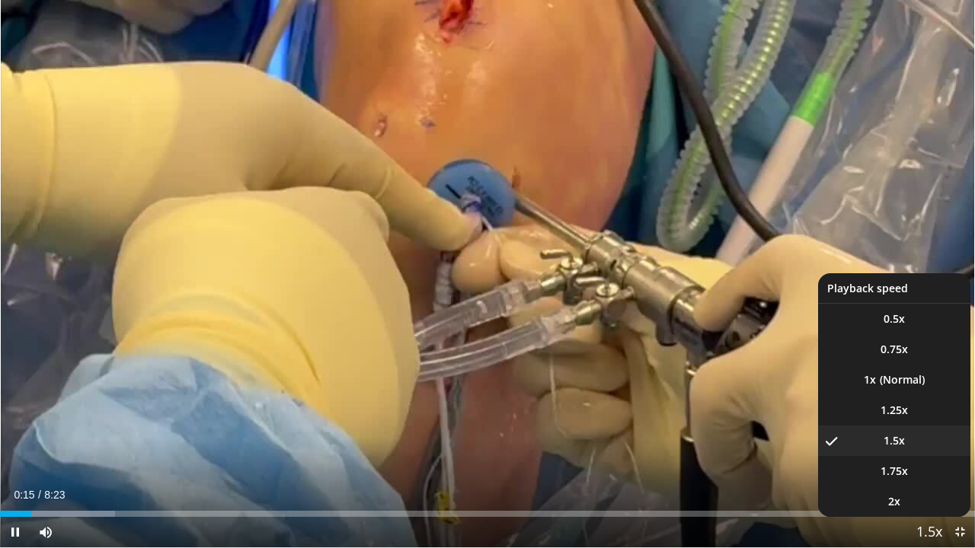
click at [932, 408] on span "Video Player" at bounding box center [929, 533] width 21 height 30
click at [890, 382] on li "1x" at bounding box center [894, 380] width 152 height 30
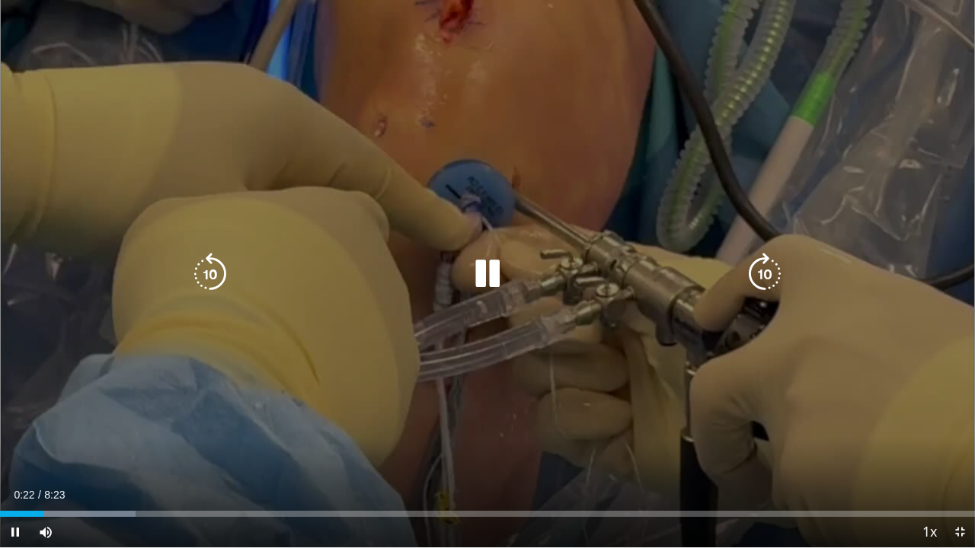
click at [621, 329] on div "10 seconds Tap to unmute" at bounding box center [487, 274] width 975 height 548
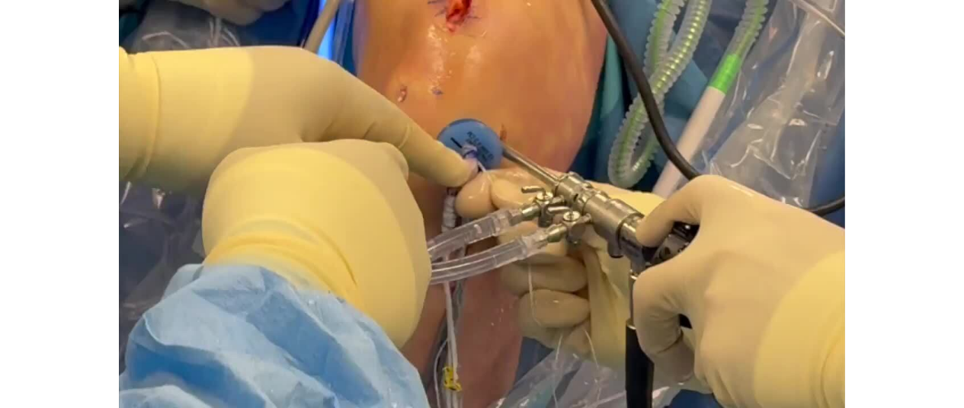
scroll to position [604, 0]
